Goal: Communication & Community: Answer question/provide support

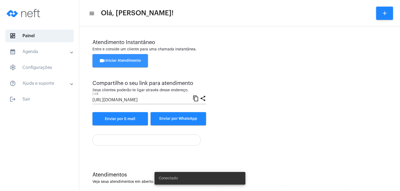
click at [137, 60] on span "videocam Iniciar Atendimento" at bounding box center [120, 61] width 42 height 4
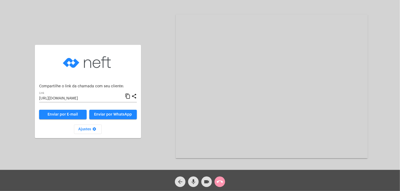
click at [128, 96] on mat-icon "content_copy" at bounding box center [128, 96] width 6 height 6
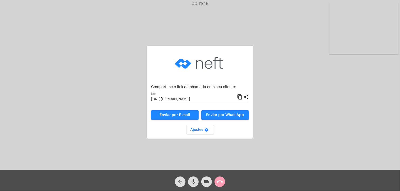
click at [222, 180] on mat-icon "call_end" at bounding box center [220, 182] width 6 height 6
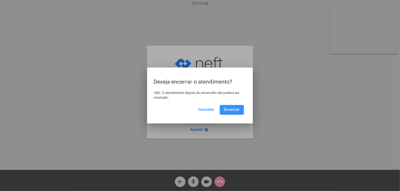
click at [237, 112] on button "Encerrar" at bounding box center [232, 110] width 24 height 10
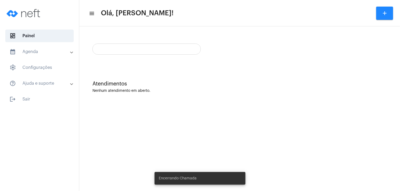
drag, startPoint x: 237, startPoint y: 112, endPoint x: 307, endPoint y: 22, distance: 114.2
click at [307, 22] on mat-sidenav-content "menu Olá, [PERSON_NAME]! add Atendimentos Nenhum atendimento em aberto." at bounding box center [239, 95] width 321 height 191
